Goal: Information Seeking & Learning: Learn about a topic

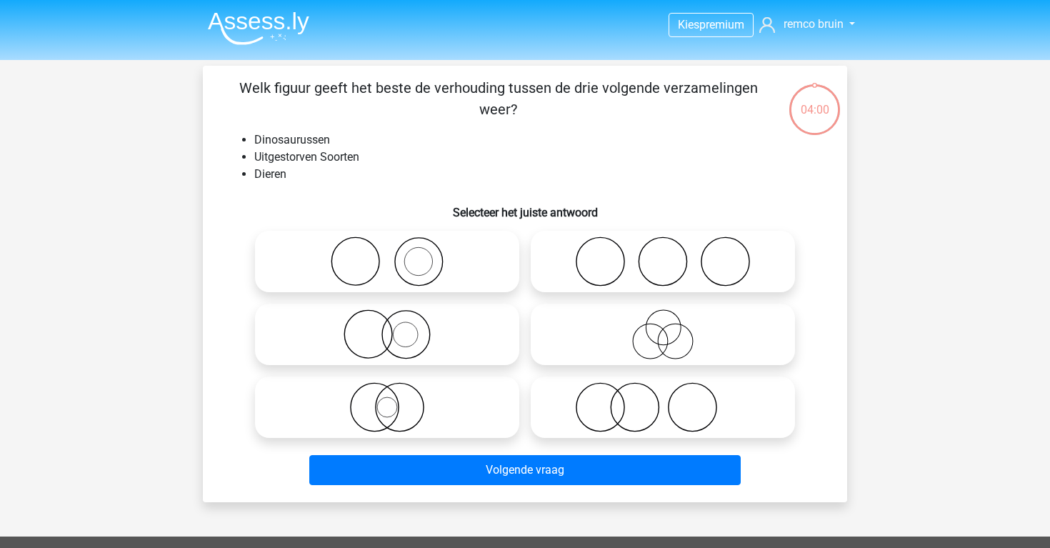
scroll to position [17, 0]
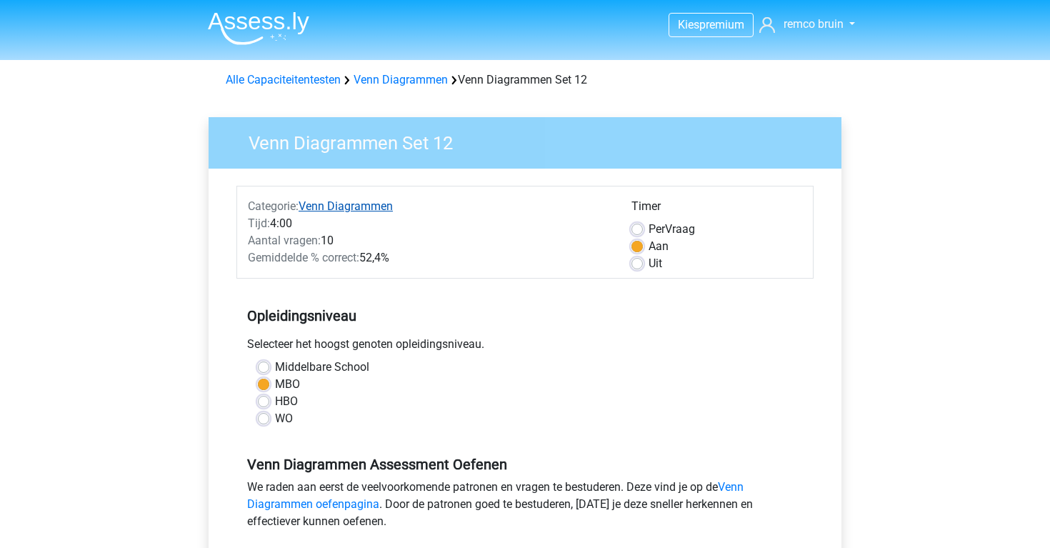
click at [326, 206] on link "Venn Diagrammen" at bounding box center [346, 206] width 94 height 14
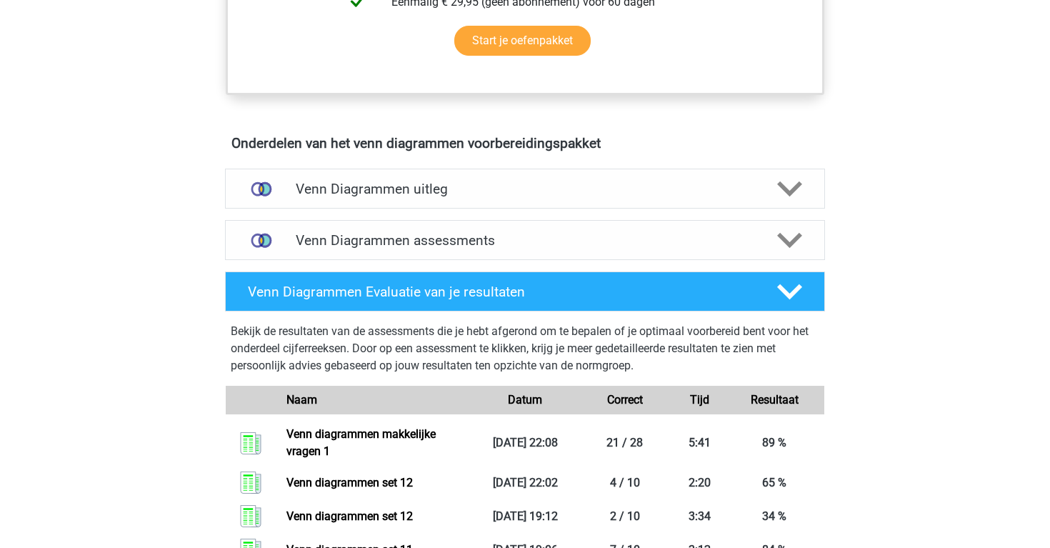
scroll to position [712, 0]
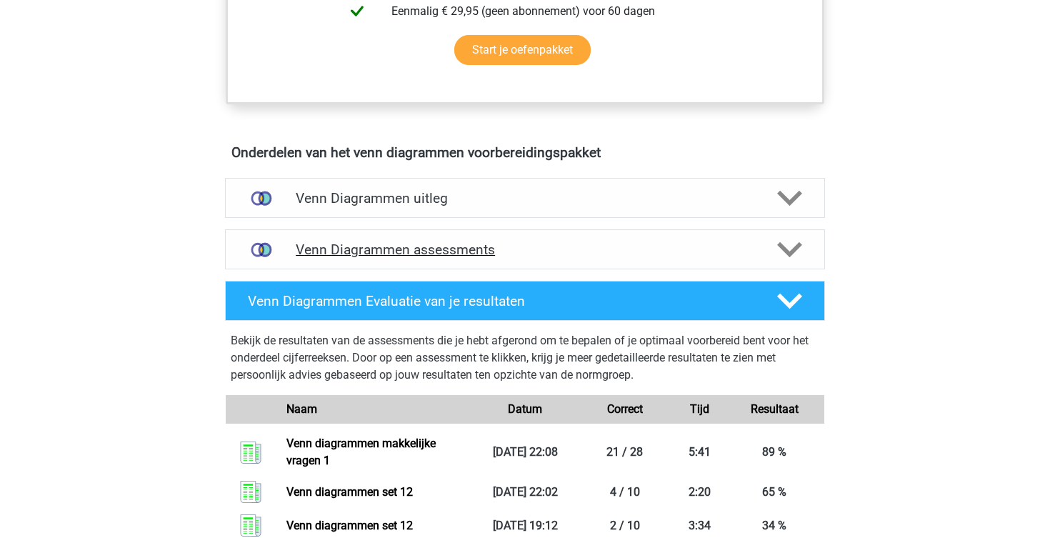
click at [364, 251] on h4 "Venn Diagrammen assessments" at bounding box center [525, 249] width 459 height 16
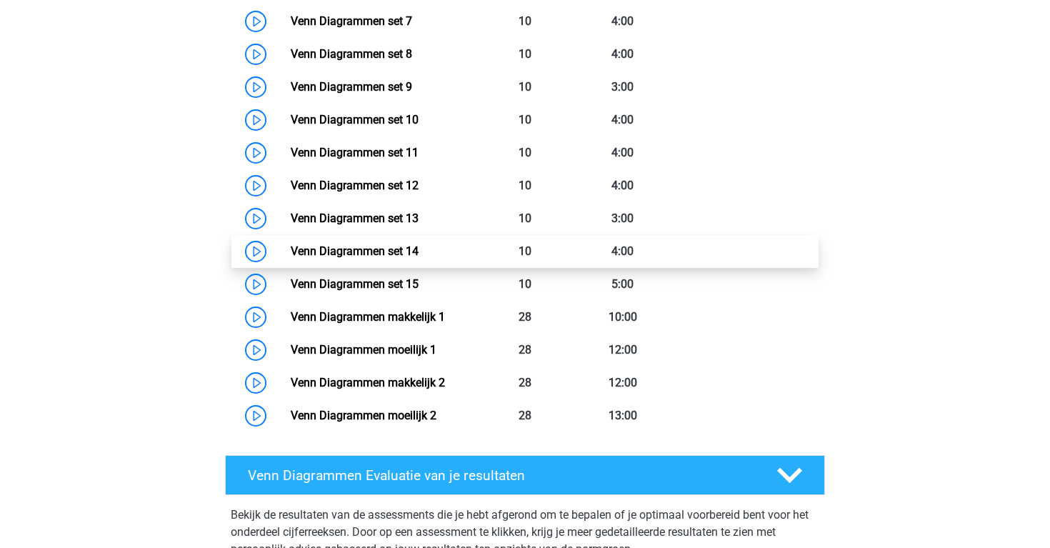
scroll to position [1268, 0]
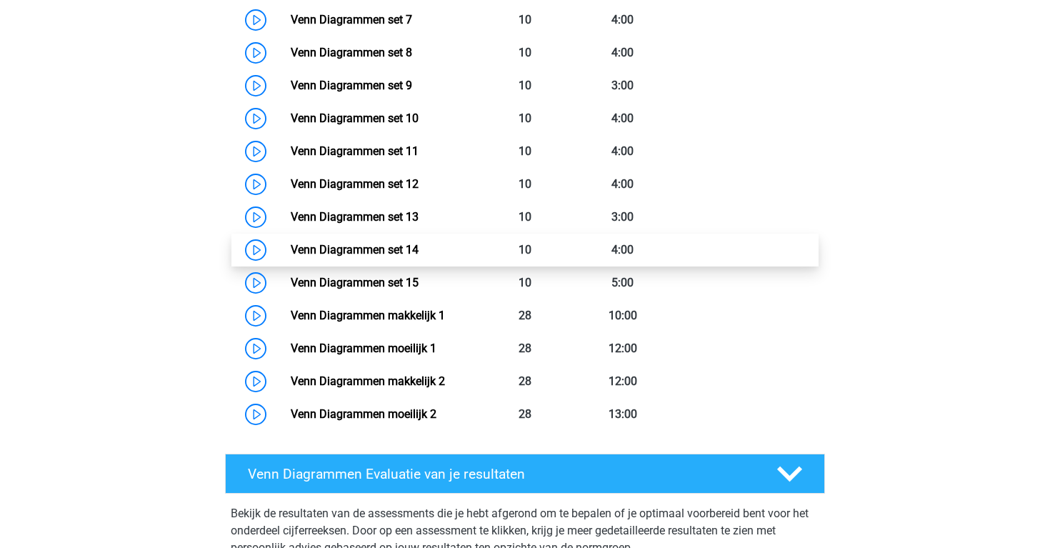
click at [291, 247] on link "Venn Diagrammen set 14" at bounding box center [355, 250] width 128 height 14
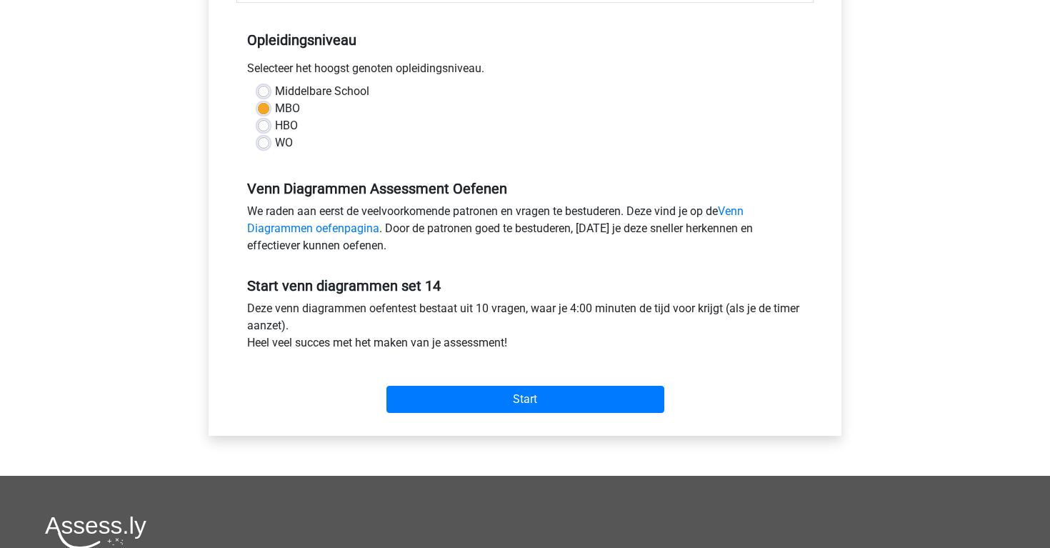
scroll to position [278, 0]
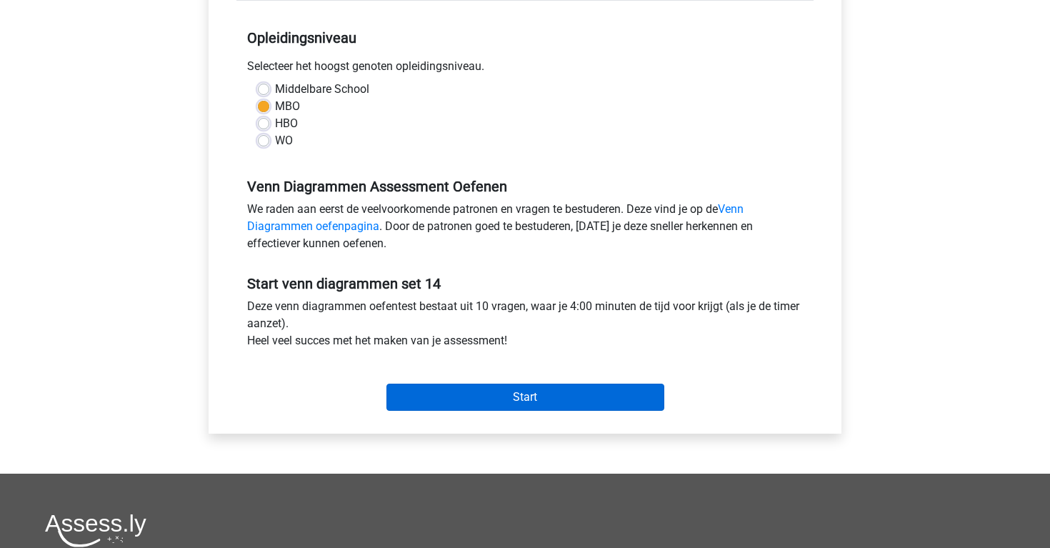
click at [507, 391] on input "Start" at bounding box center [525, 397] width 278 height 27
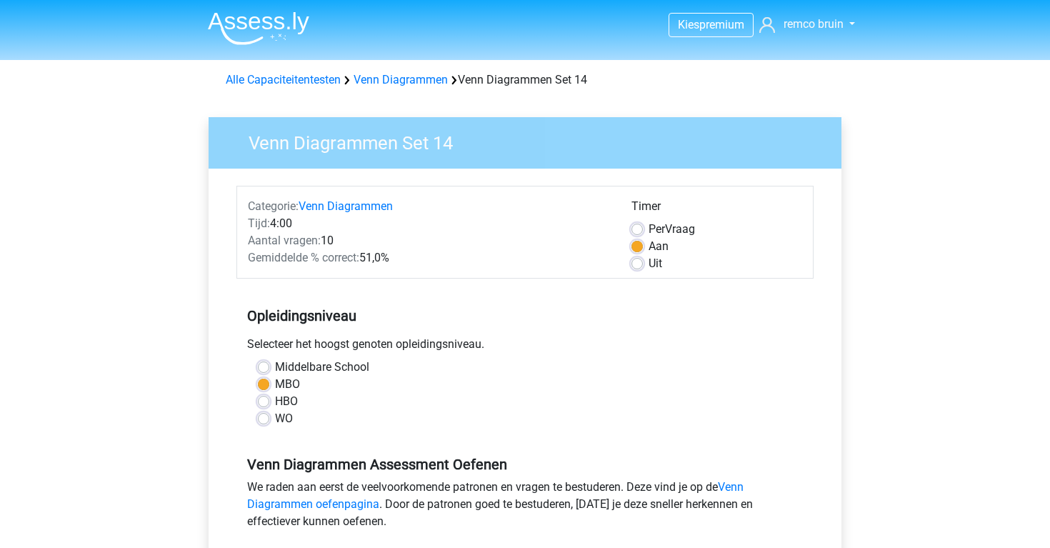
scroll to position [0, 0]
click at [321, 206] on link "Venn Diagrammen" at bounding box center [346, 206] width 94 height 14
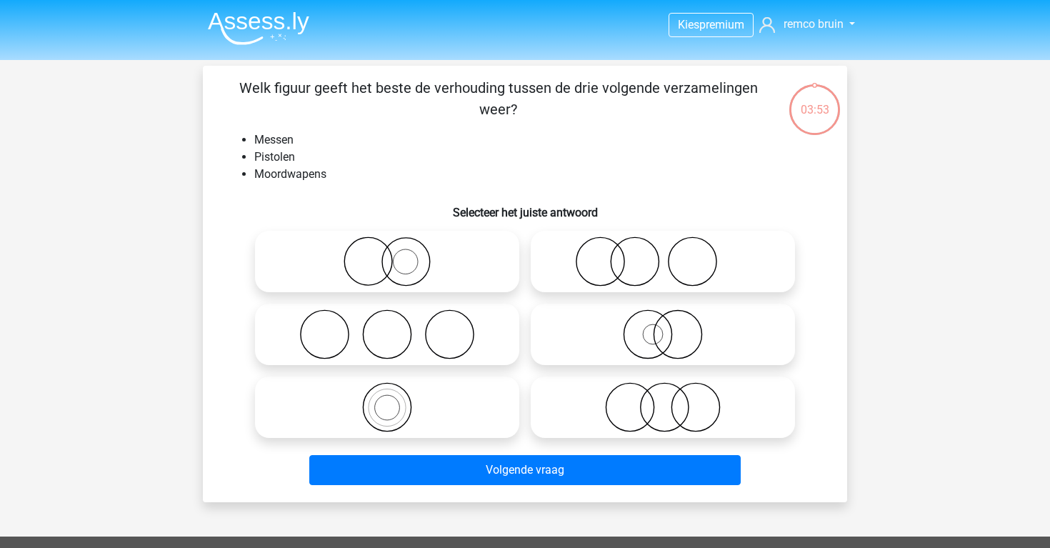
click at [611, 403] on icon at bounding box center [662, 407] width 253 height 50
click at [663, 400] on input "radio" at bounding box center [667, 395] width 9 height 9
radio input "true"
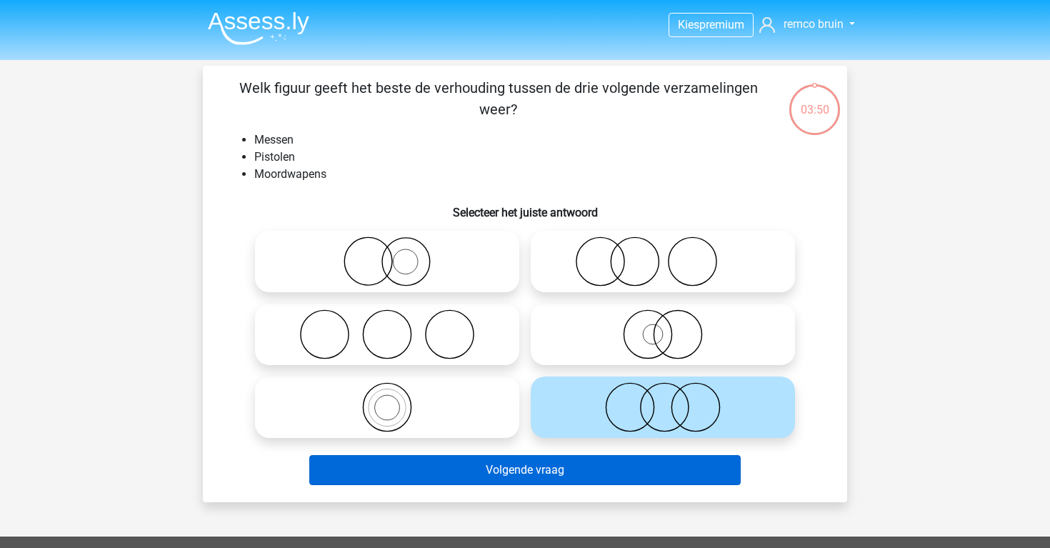
click at [609, 466] on button "Volgende vraag" at bounding box center [525, 470] width 432 height 30
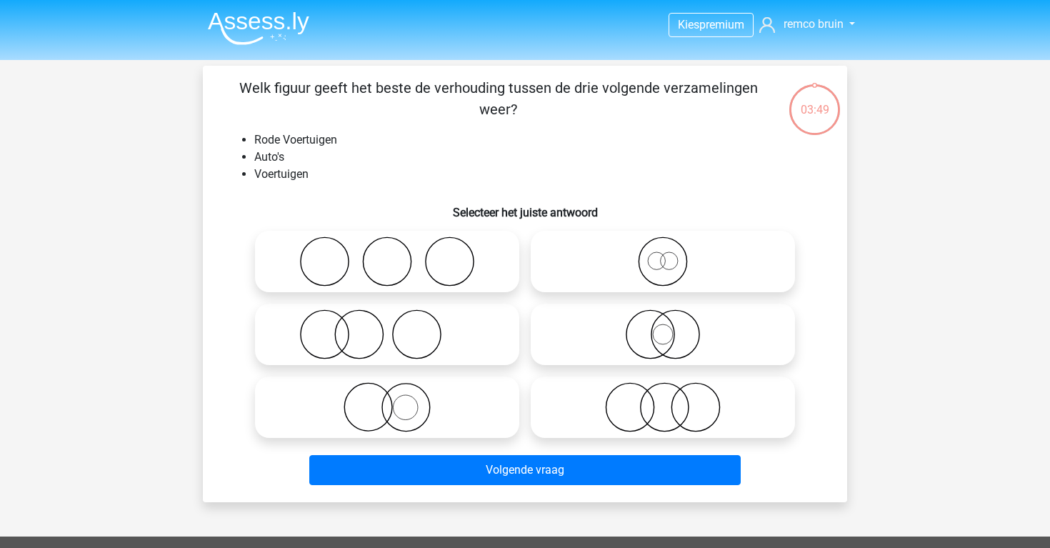
scroll to position [66, 0]
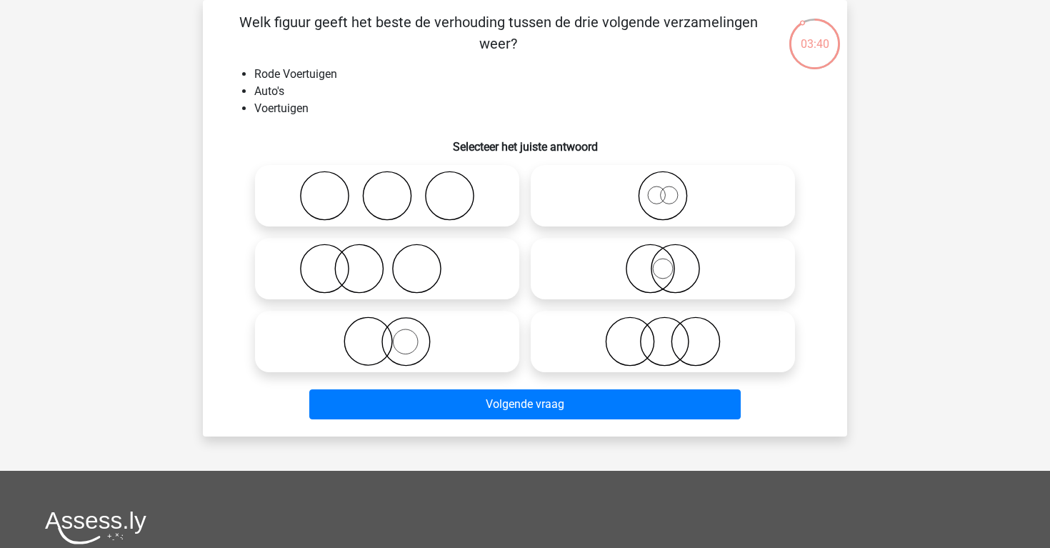
click at [706, 214] on icon at bounding box center [662, 196] width 253 height 50
click at [672, 189] on input "radio" at bounding box center [667, 183] width 9 height 9
radio input "true"
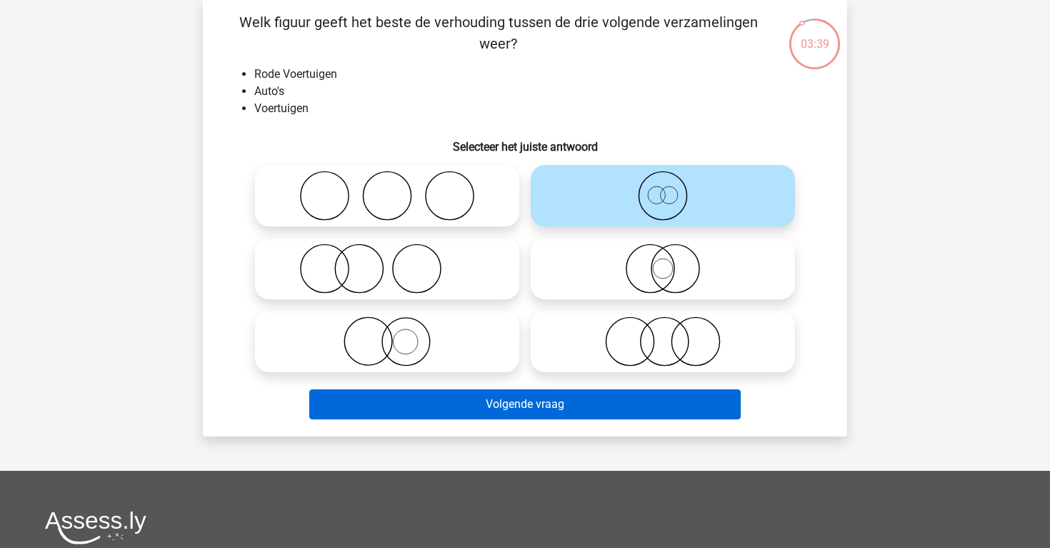
click at [707, 397] on button "Volgende vraag" at bounding box center [525, 404] width 432 height 30
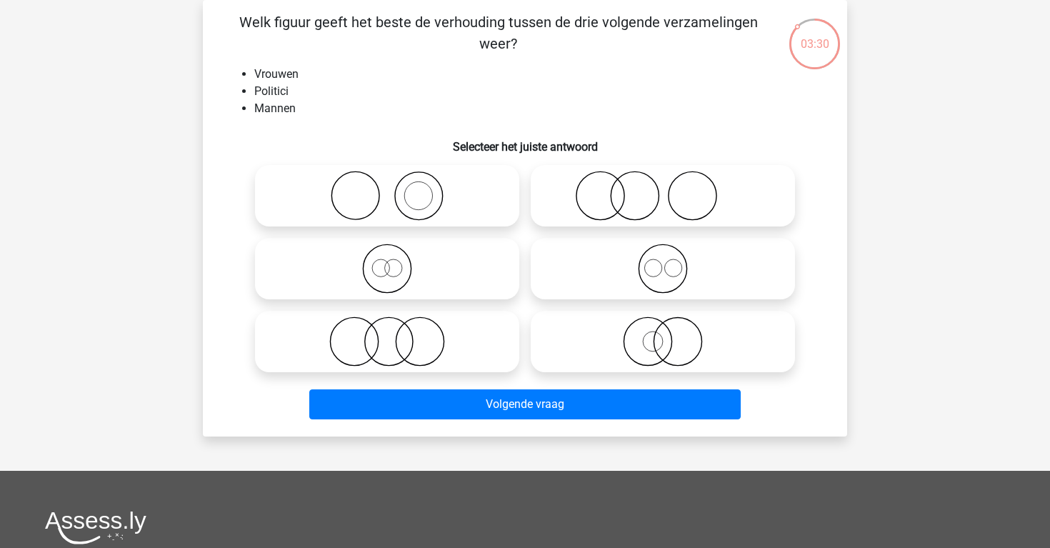
click at [449, 354] on icon at bounding box center [387, 341] width 253 height 50
click at [396, 334] on input "radio" at bounding box center [391, 329] width 9 height 9
radio input "true"
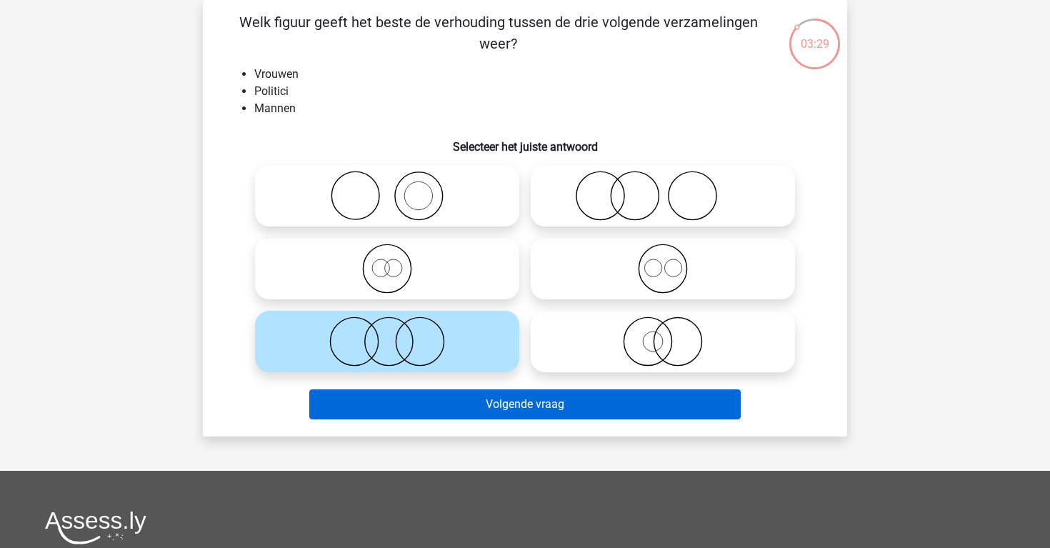
click at [461, 404] on button "Volgende vraag" at bounding box center [525, 404] width 432 height 30
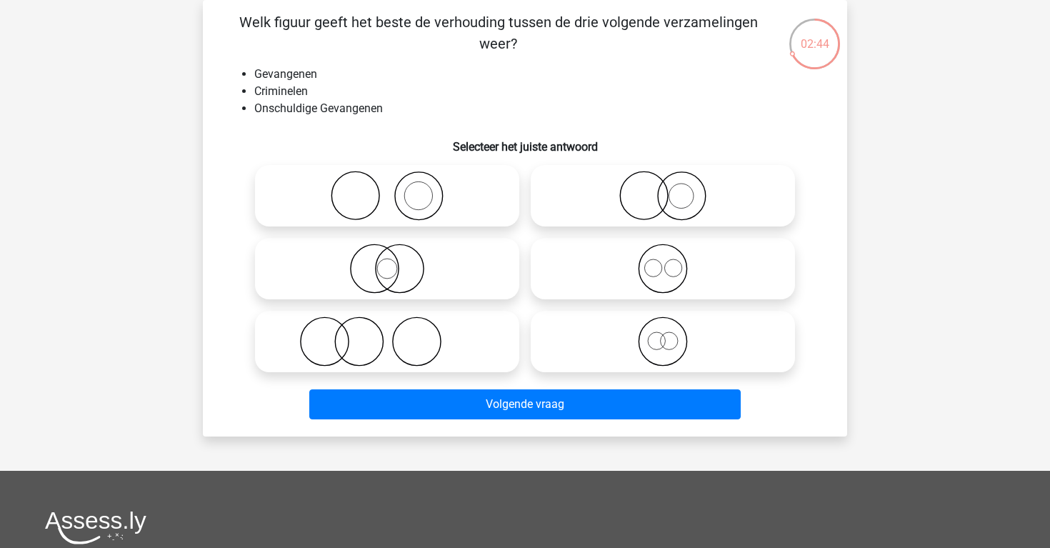
click at [564, 189] on icon at bounding box center [662, 196] width 253 height 50
click at [663, 189] on input "radio" at bounding box center [667, 183] width 9 height 9
radio input "true"
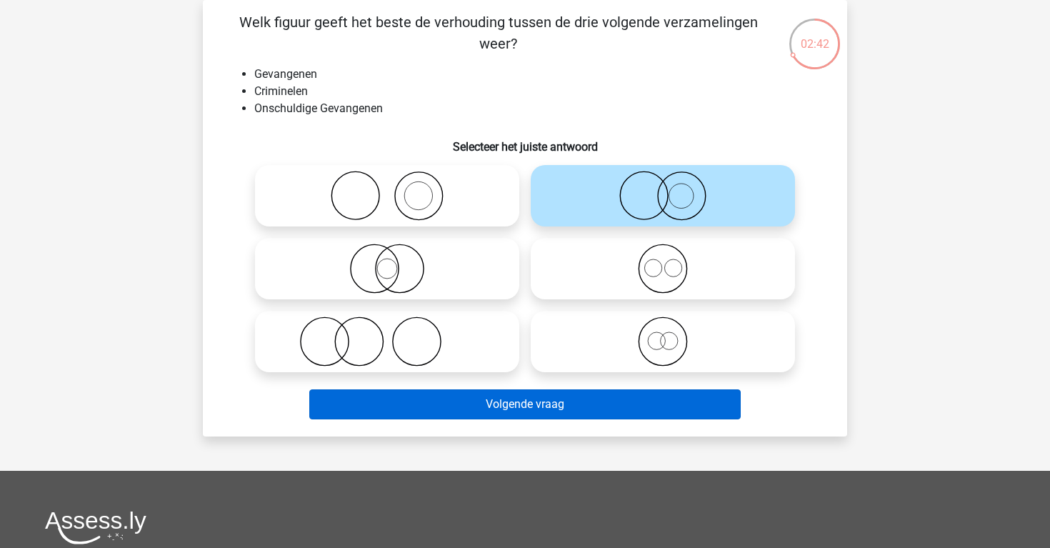
click at [528, 401] on button "Volgende vraag" at bounding box center [525, 404] width 432 height 30
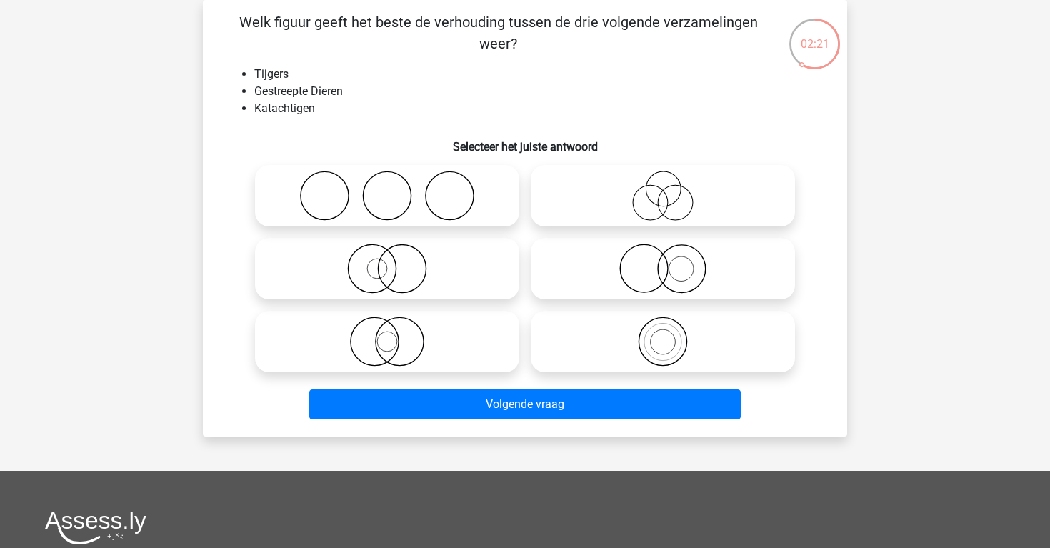
click at [478, 354] on icon at bounding box center [387, 341] width 253 height 50
click at [396, 334] on input "radio" at bounding box center [391, 329] width 9 height 9
radio input "true"
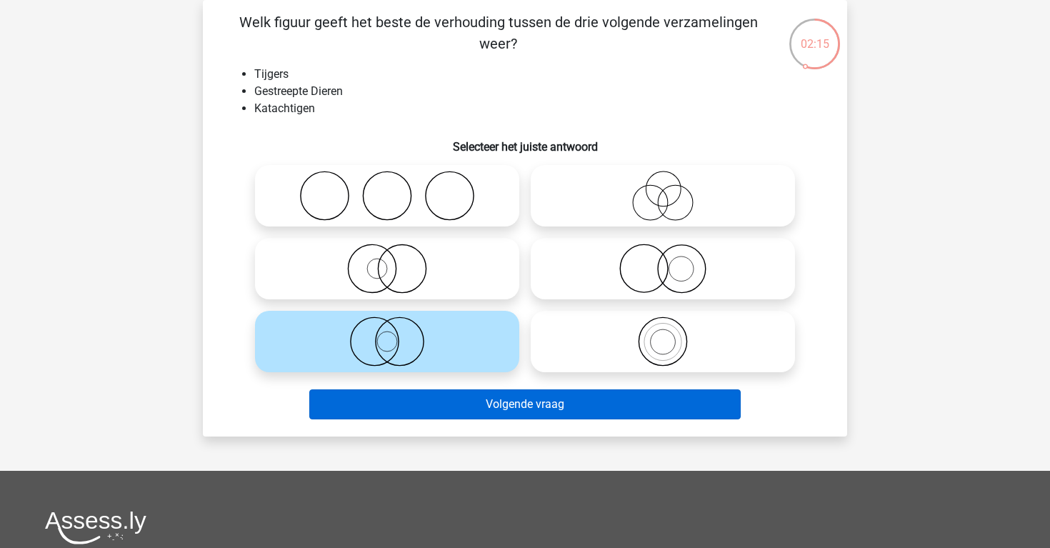
click at [491, 414] on button "Volgende vraag" at bounding box center [525, 404] width 432 height 30
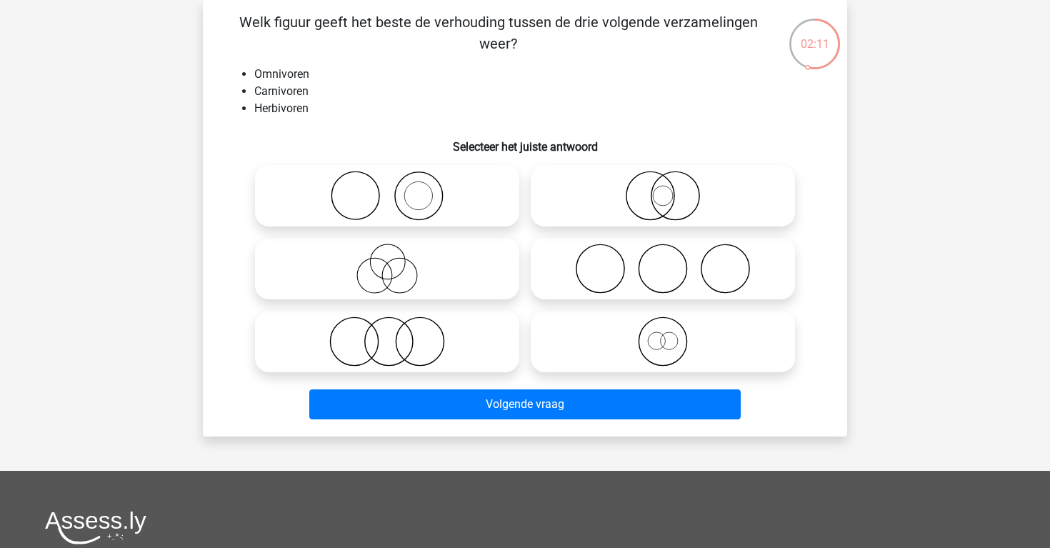
click at [615, 267] on icon at bounding box center [662, 269] width 253 height 50
click at [663, 261] on input "radio" at bounding box center [667, 256] width 9 height 9
radio input "true"
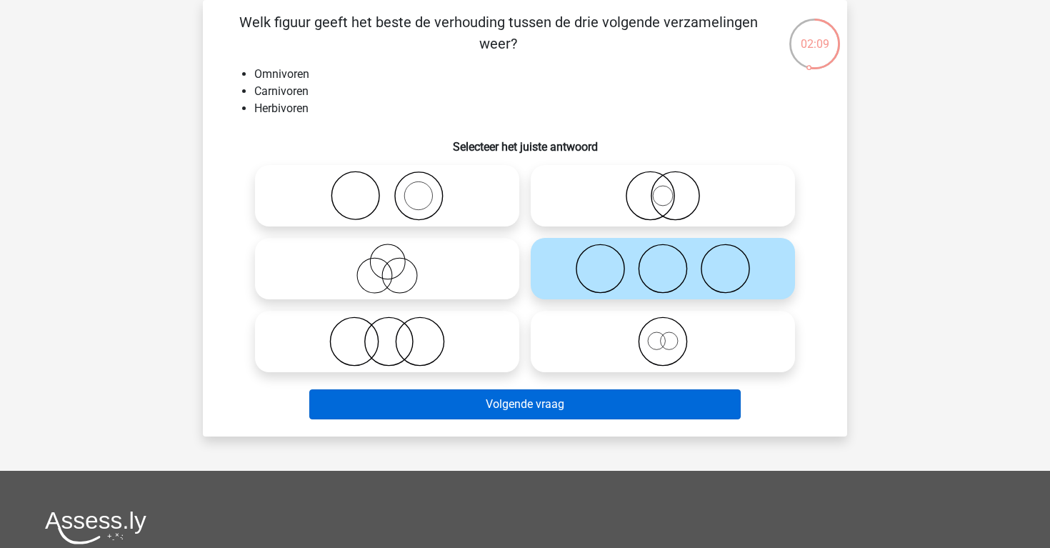
click at [579, 409] on button "Volgende vraag" at bounding box center [525, 404] width 432 height 30
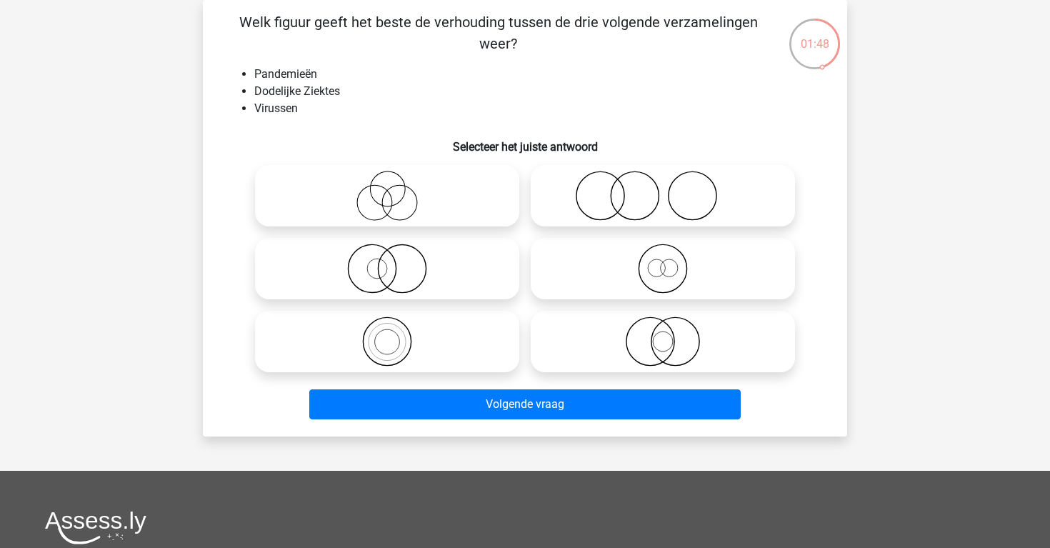
click at [465, 211] on icon at bounding box center [387, 196] width 253 height 50
click at [396, 189] on input "radio" at bounding box center [391, 183] width 9 height 9
radio input "true"
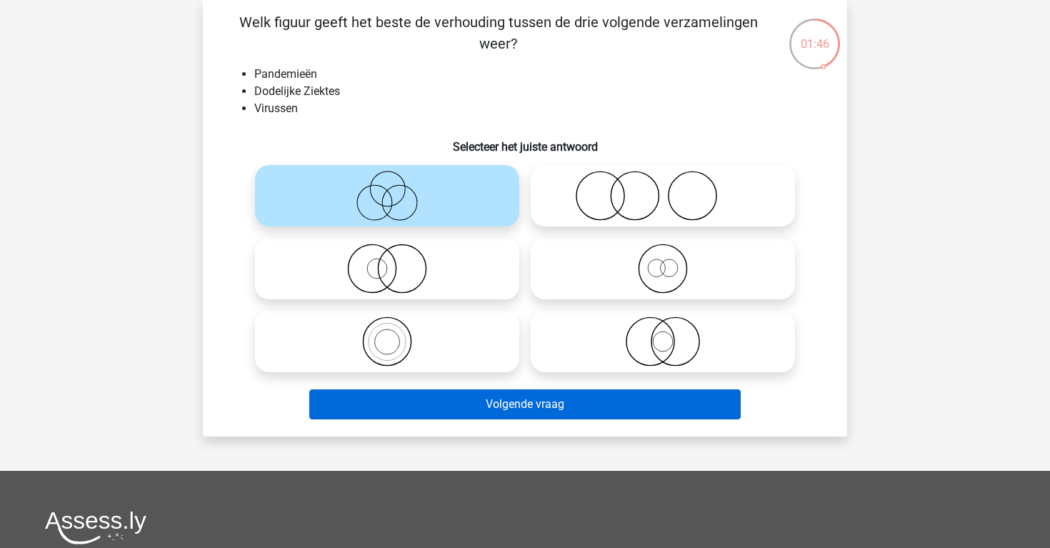
click at [577, 403] on button "Volgende vraag" at bounding box center [525, 404] width 432 height 30
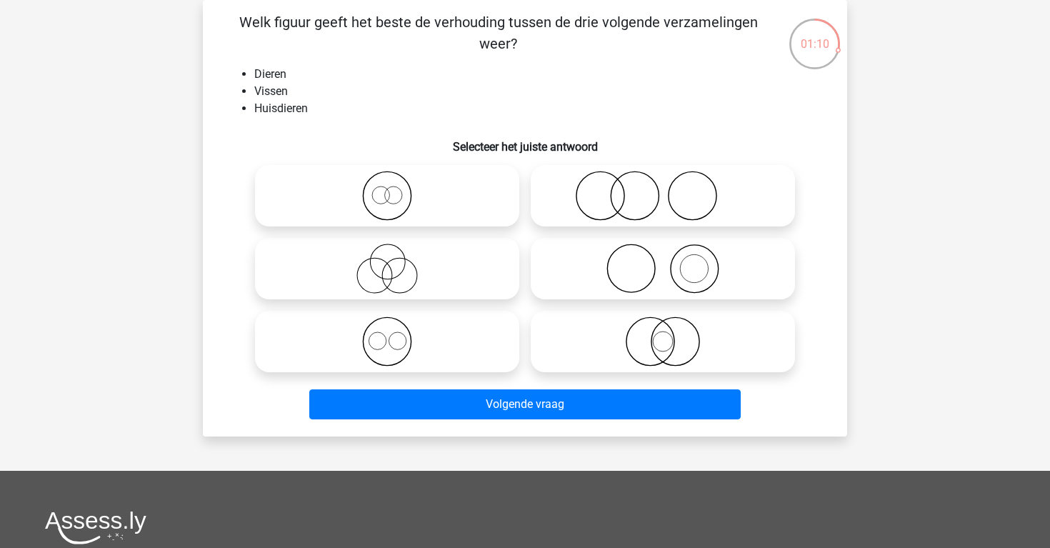
click at [681, 337] on icon at bounding box center [662, 341] width 253 height 50
click at [672, 334] on input "radio" at bounding box center [667, 329] width 9 height 9
radio input "true"
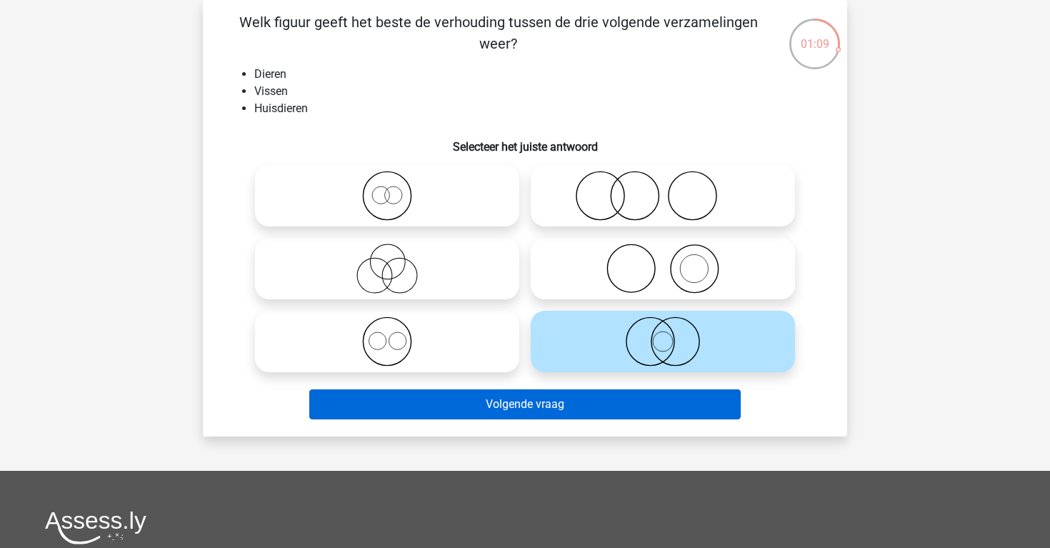
click at [674, 409] on button "Volgende vraag" at bounding box center [525, 404] width 432 height 30
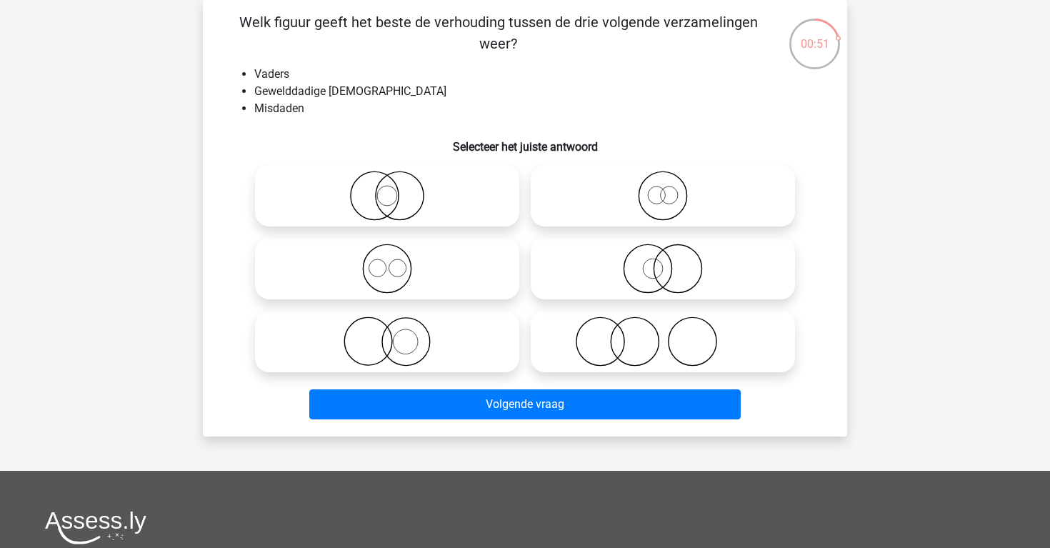
click at [684, 341] on icon at bounding box center [662, 341] width 253 height 50
click at [672, 334] on input "radio" at bounding box center [667, 329] width 9 height 9
radio input "true"
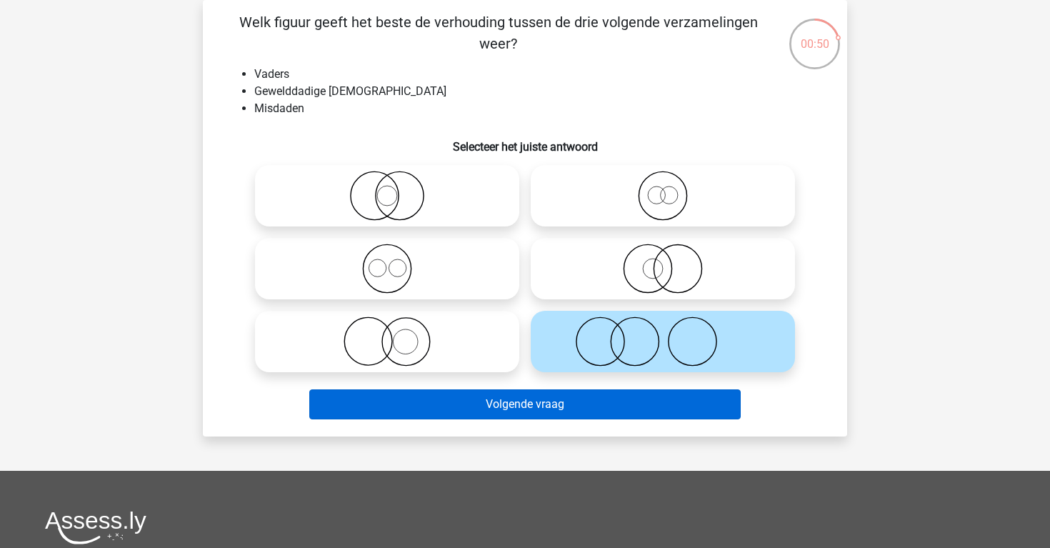
click at [664, 397] on button "Volgende vraag" at bounding box center [525, 404] width 432 height 30
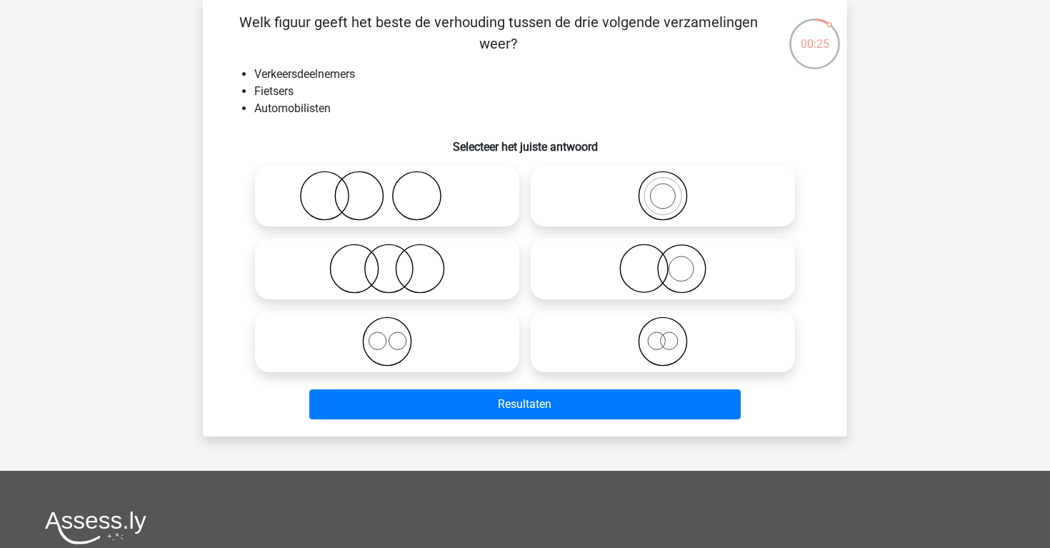
click at [495, 341] on icon at bounding box center [387, 341] width 253 height 50
click at [396, 334] on input "radio" at bounding box center [391, 329] width 9 height 9
radio input "true"
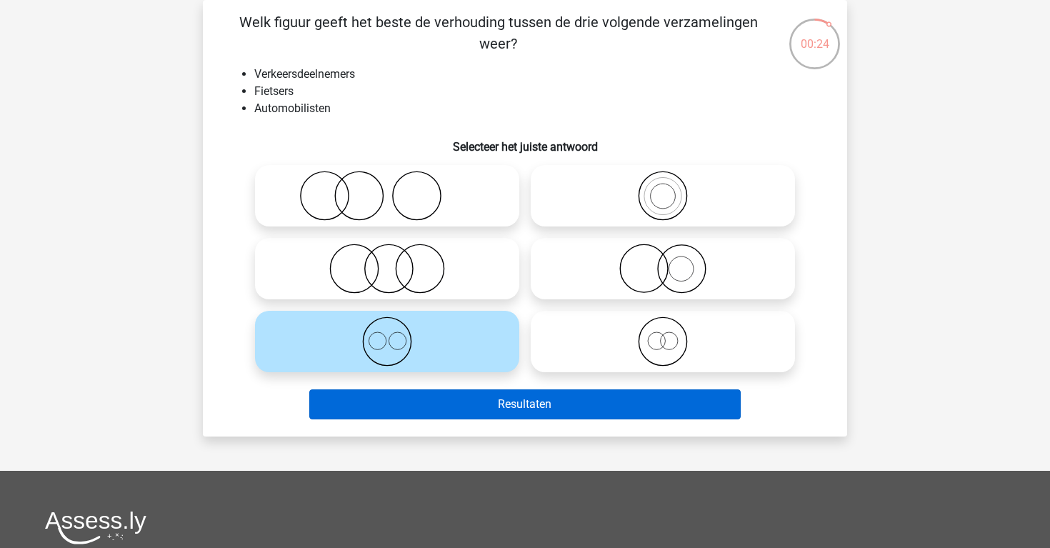
click at [526, 404] on button "Resultaten" at bounding box center [525, 404] width 432 height 30
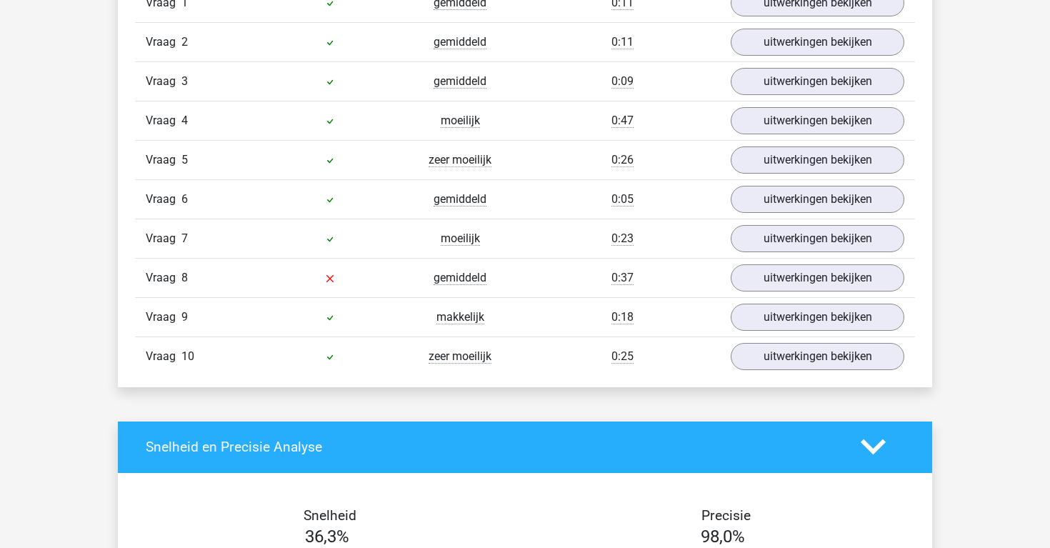
scroll to position [1308, 0]
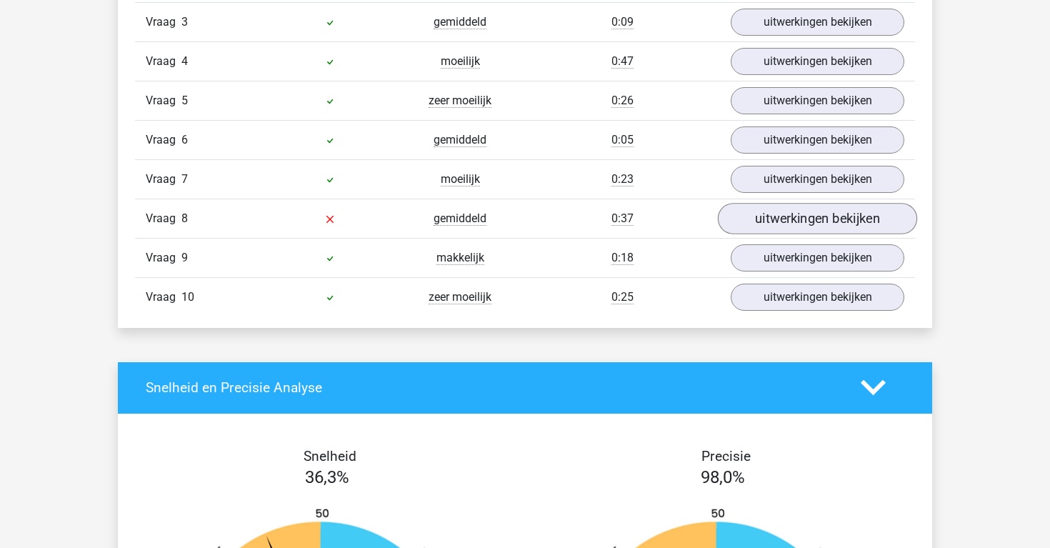
click at [755, 219] on link "uitwerkingen bekijken" at bounding box center [817, 218] width 199 height 31
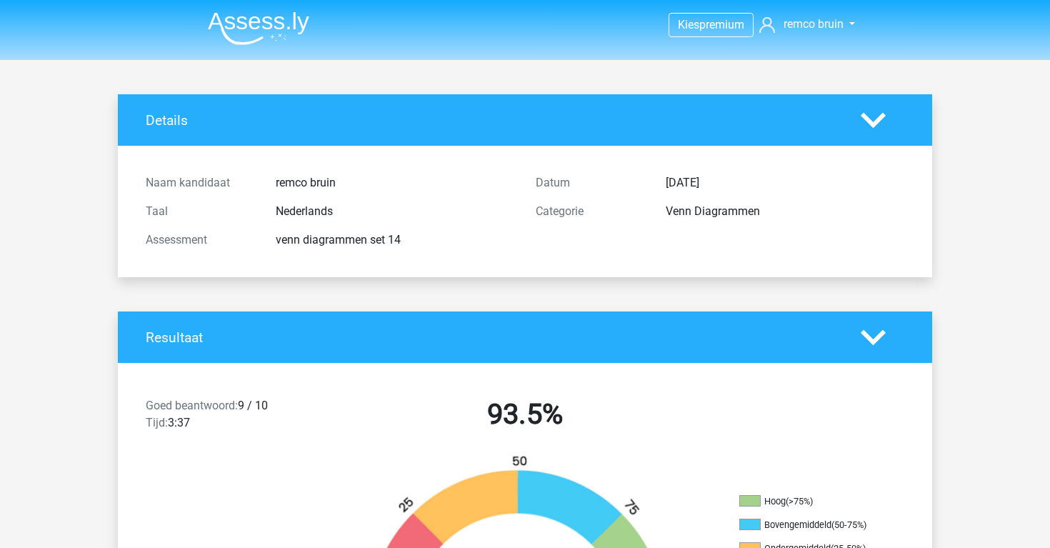
scroll to position [0, 0]
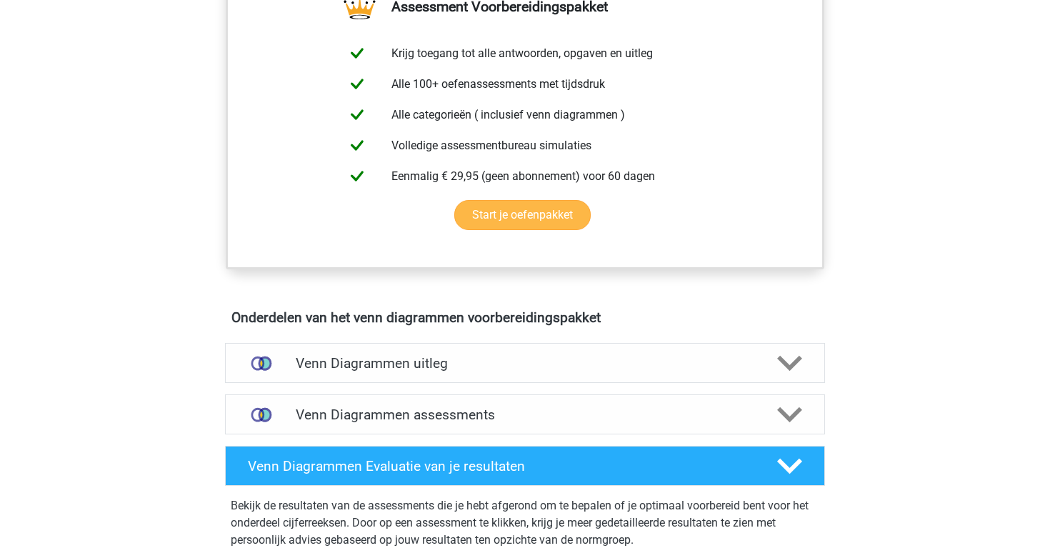
scroll to position [541, 0]
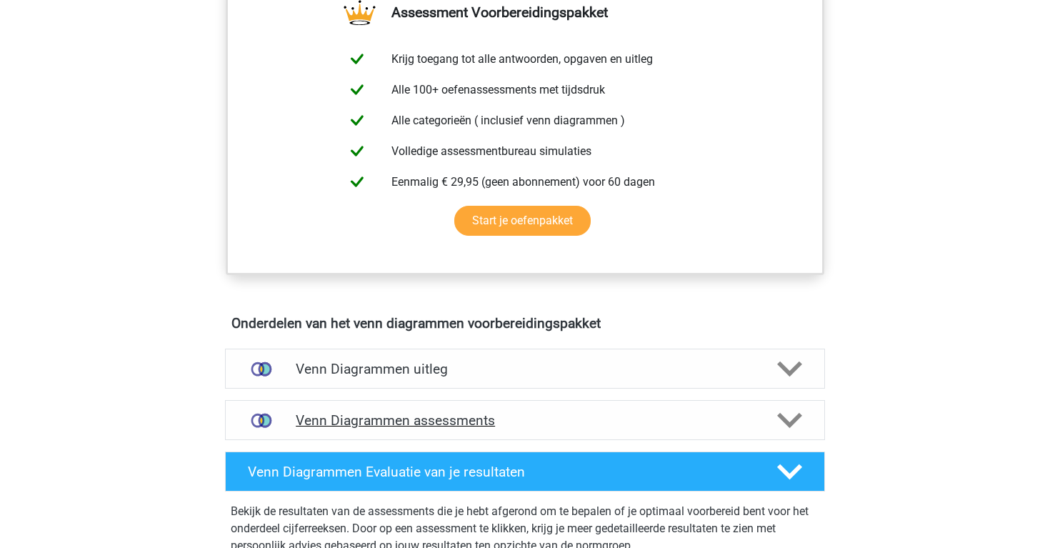
click at [425, 419] on h4 "Venn Diagrammen assessments" at bounding box center [525, 420] width 459 height 16
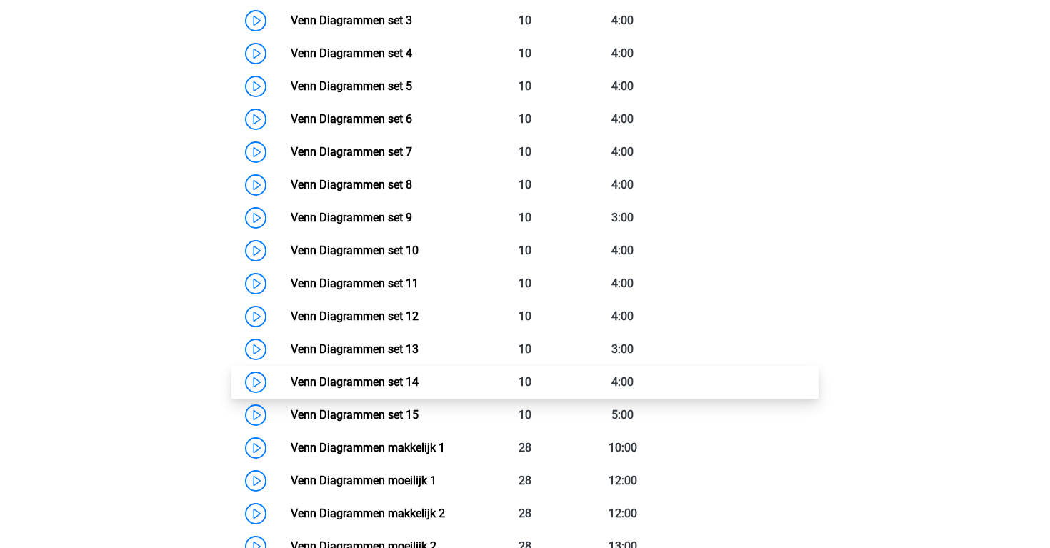
scroll to position [1137, 0]
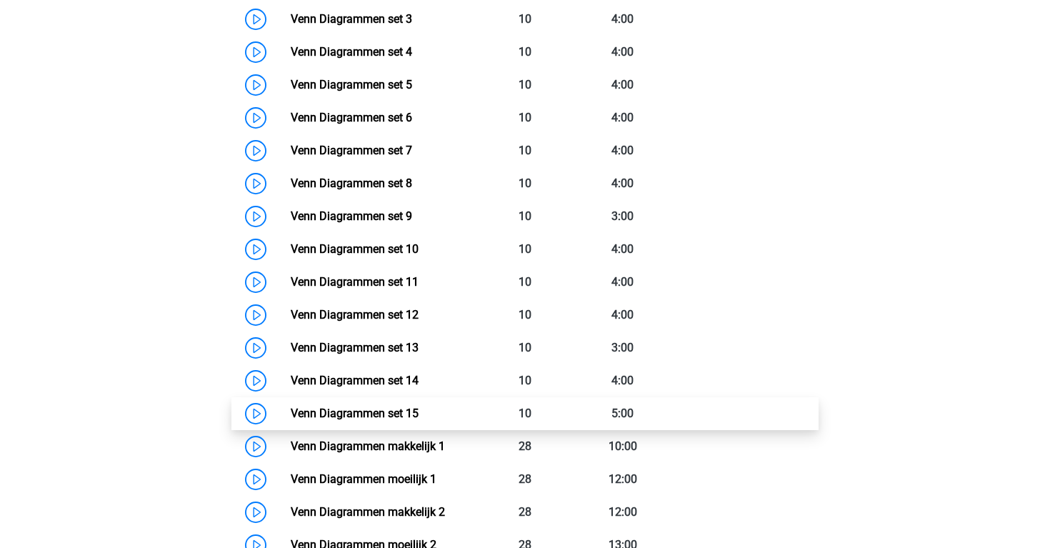
click at [291, 408] on link "Venn Diagrammen set 15" at bounding box center [355, 413] width 128 height 14
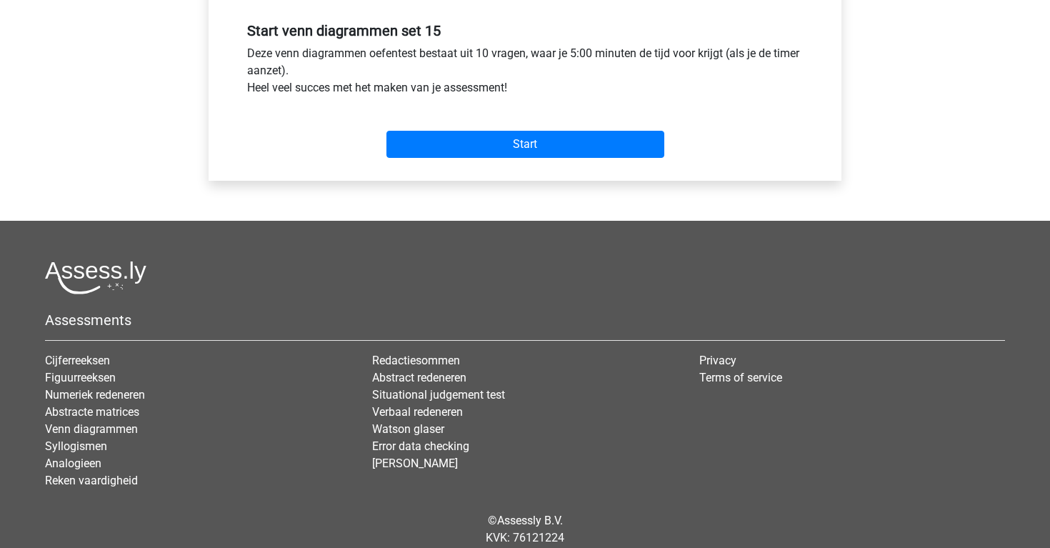
scroll to position [534, 0]
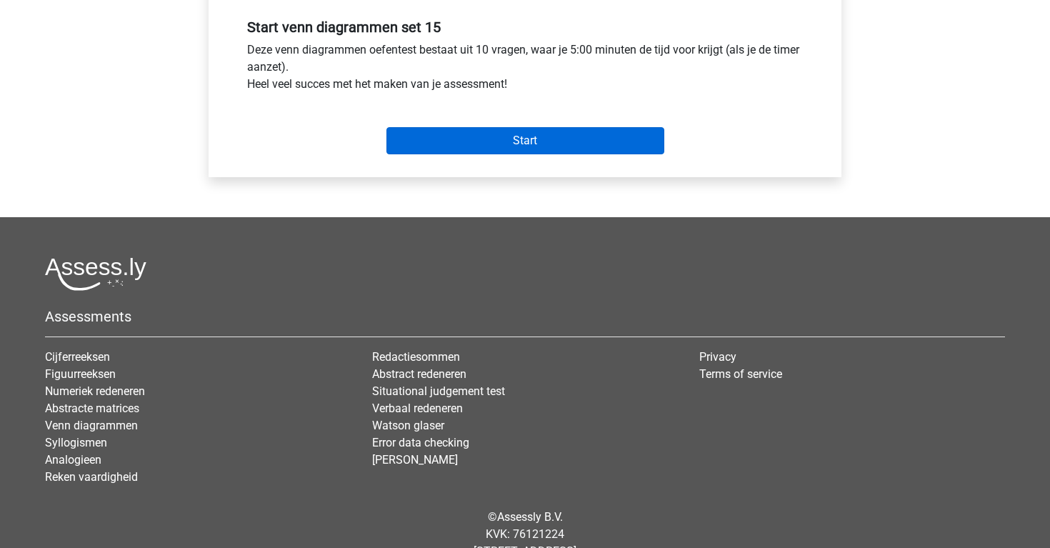
click at [483, 149] on input "Start" at bounding box center [525, 140] width 278 height 27
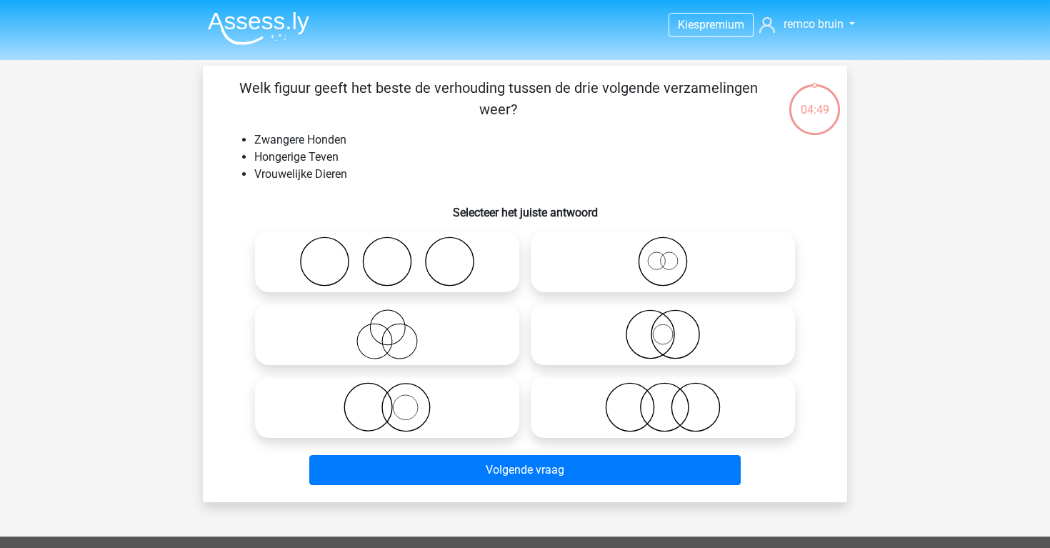
click at [450, 356] on icon at bounding box center [387, 334] width 253 height 50
click at [396, 327] on input "radio" at bounding box center [391, 322] width 9 height 9
radio input "true"
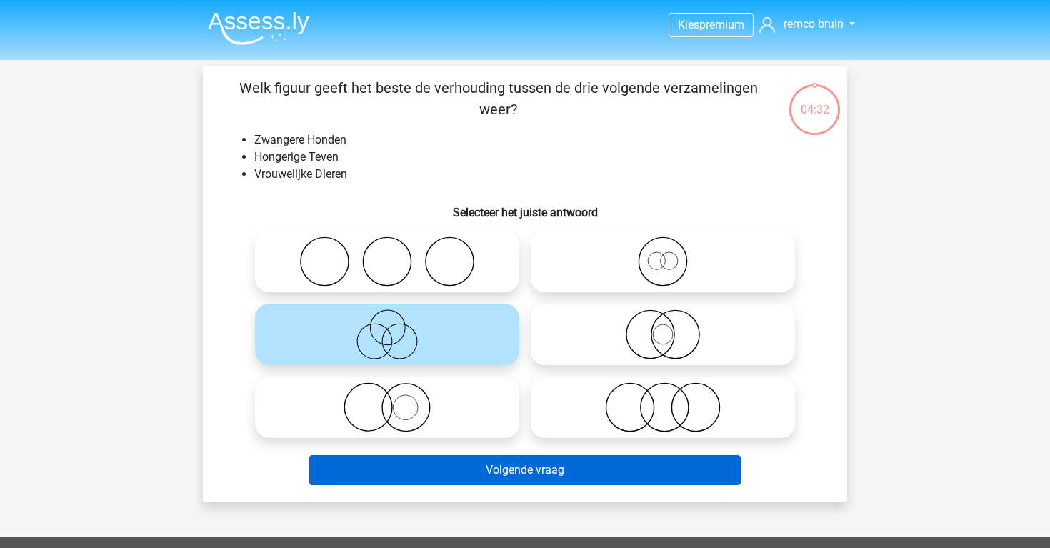
click at [509, 481] on button "Volgende vraag" at bounding box center [525, 470] width 432 height 30
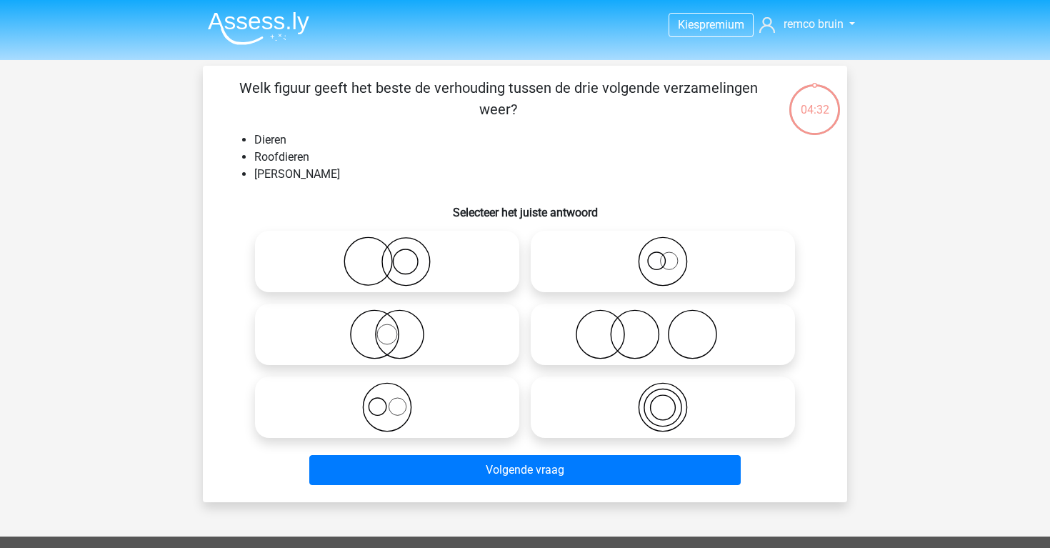
scroll to position [66, 0]
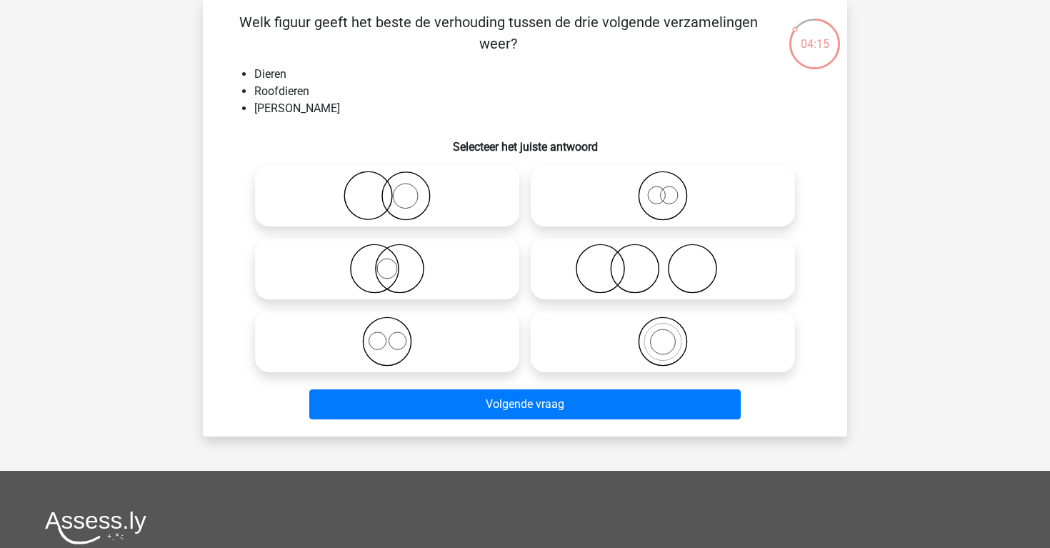
click at [491, 299] on label at bounding box center [387, 268] width 264 height 61
click at [396, 261] on input "radio" at bounding box center [391, 256] width 9 height 9
radio input "true"
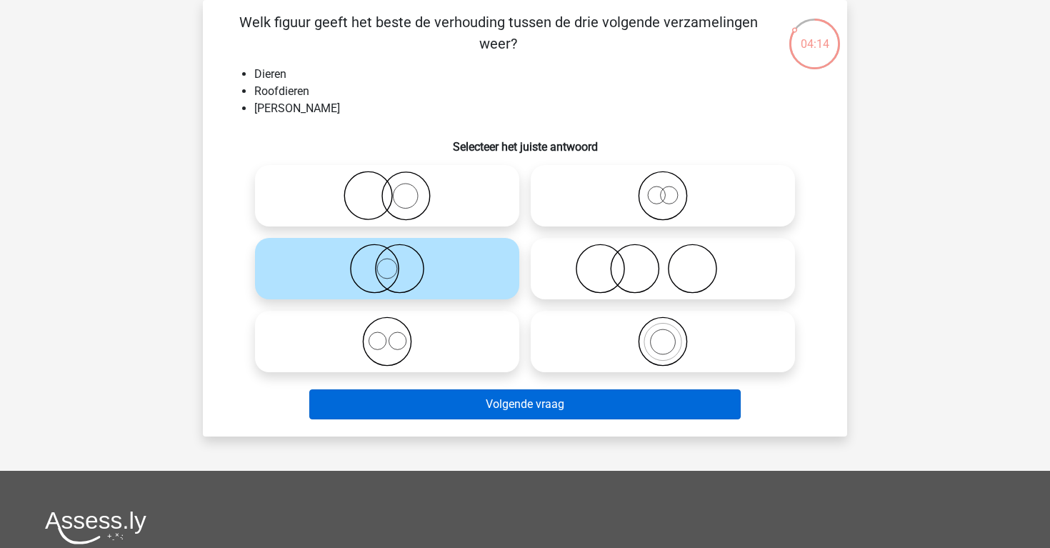
click at [521, 412] on button "Volgende vraag" at bounding box center [525, 404] width 432 height 30
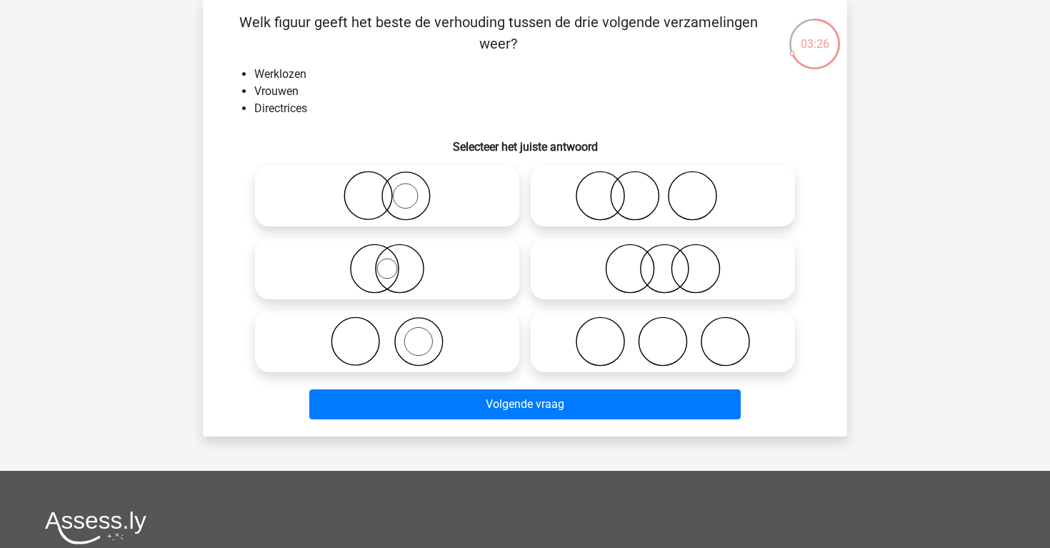
click at [480, 259] on icon at bounding box center [387, 269] width 253 height 50
click at [396, 259] on input "radio" at bounding box center [391, 256] width 9 height 9
radio input "true"
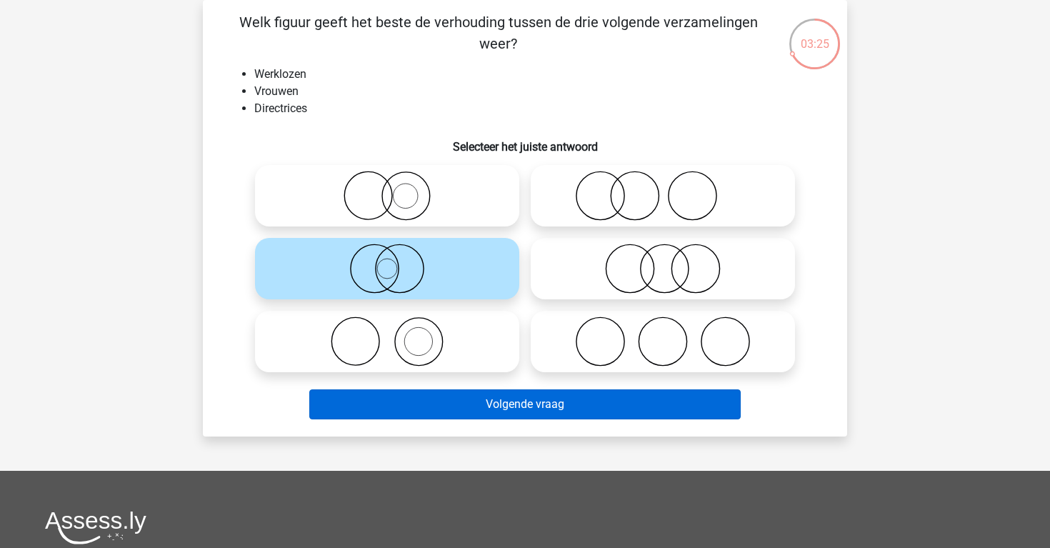
click at [547, 393] on button "Volgende vraag" at bounding box center [525, 404] width 432 height 30
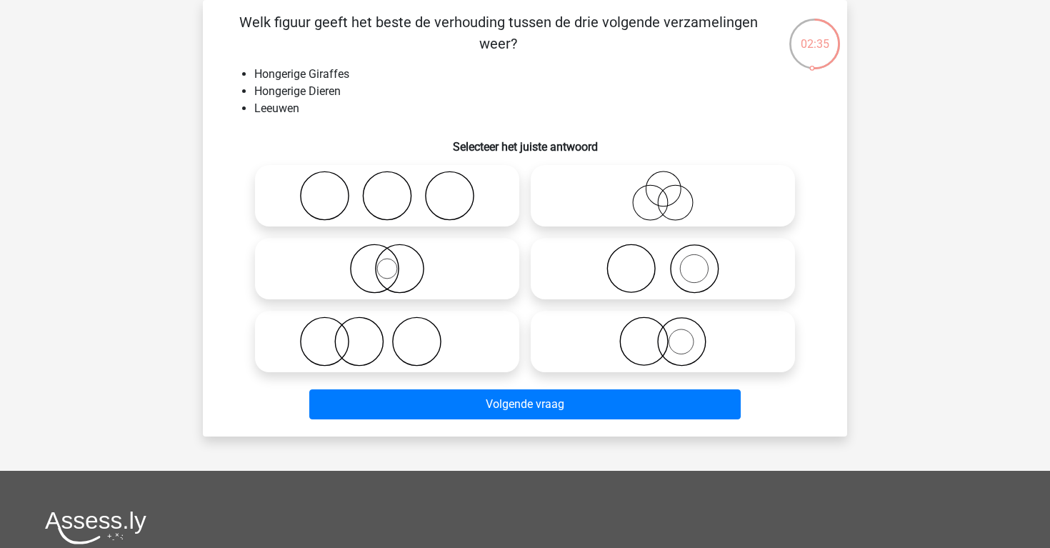
click at [589, 339] on icon at bounding box center [662, 341] width 253 height 50
click at [663, 334] on input "radio" at bounding box center [667, 329] width 9 height 9
radio input "true"
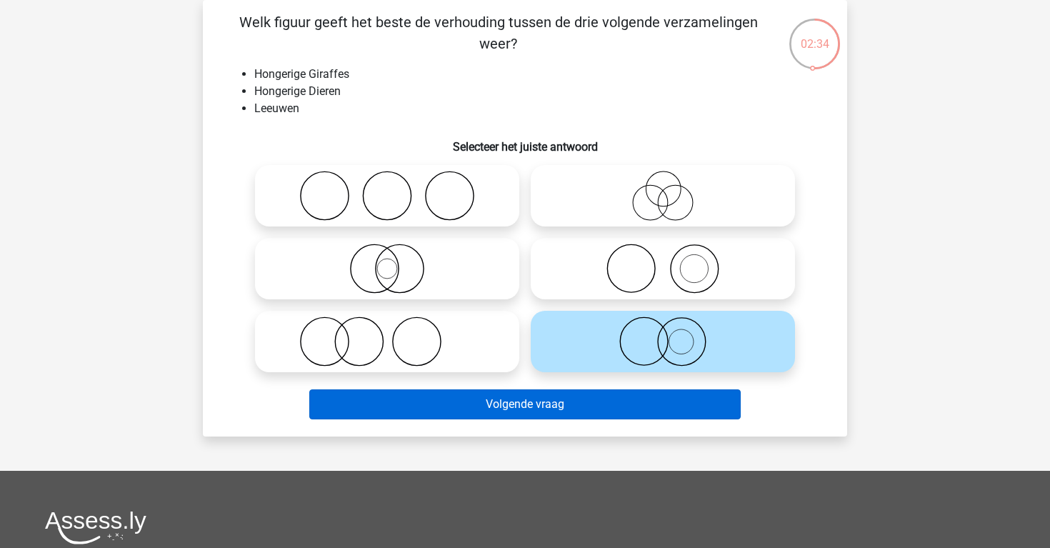
click at [569, 397] on button "Volgende vraag" at bounding box center [525, 404] width 432 height 30
